Goal: Navigation & Orientation: Understand site structure

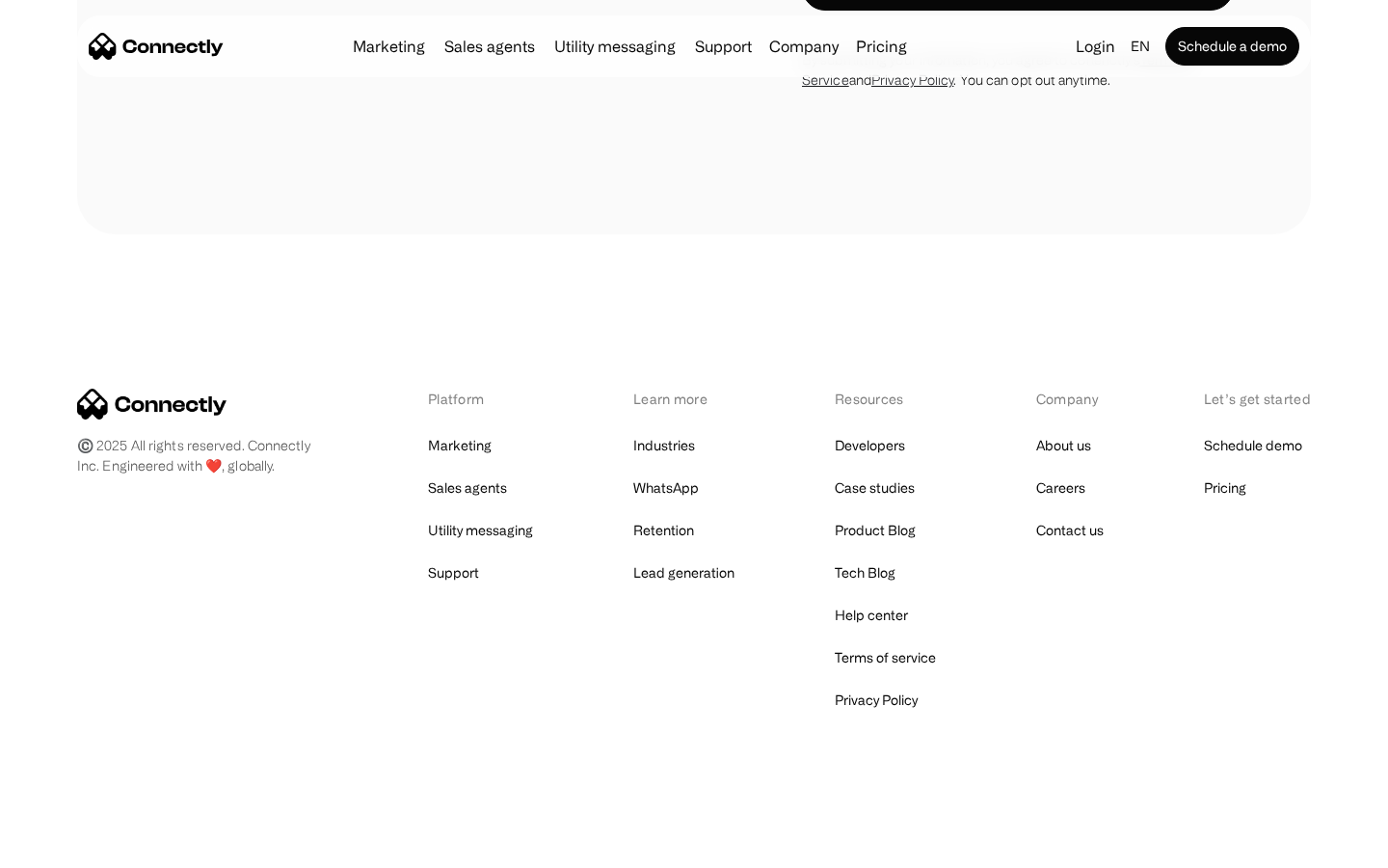
scroll to position [6262, 0]
